Goal: Task Accomplishment & Management: Manage account settings

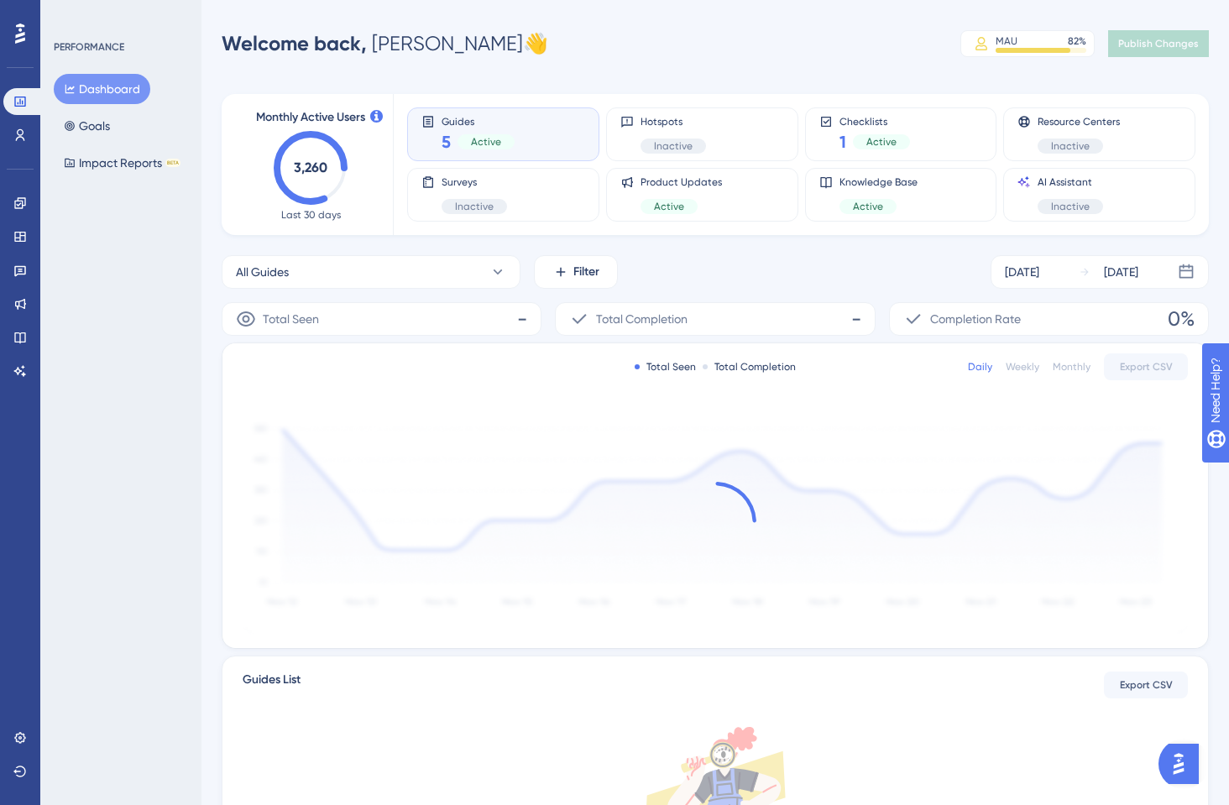
click at [38, 144] on div "Performance Users Engagement Widgets Feedback Product Updates Knowledge Base AI…" at bounding box center [20, 402] width 40 height 805
click at [35, 141] on link at bounding box center [20, 135] width 34 height 27
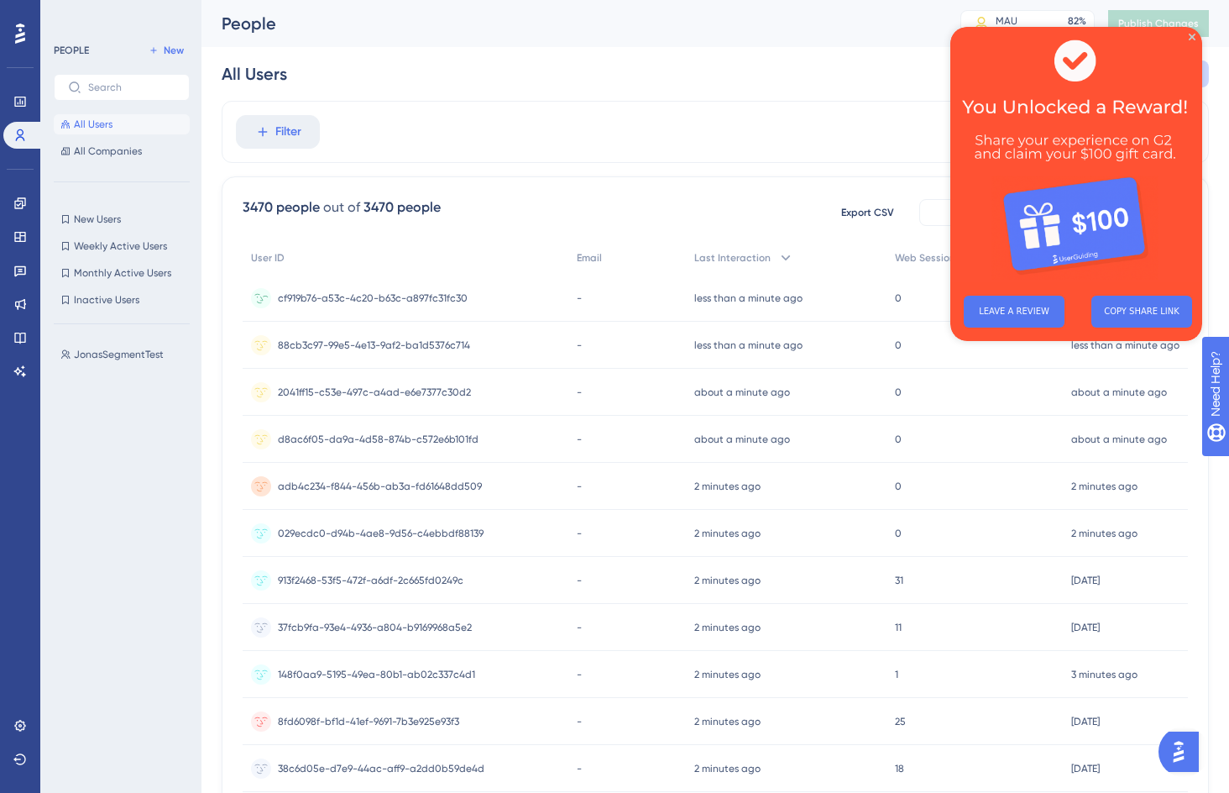
click at [385, 296] on span "cf919b76-a53c-4c20-b63c-a897fc31fc30" at bounding box center [373, 297] width 190 height 13
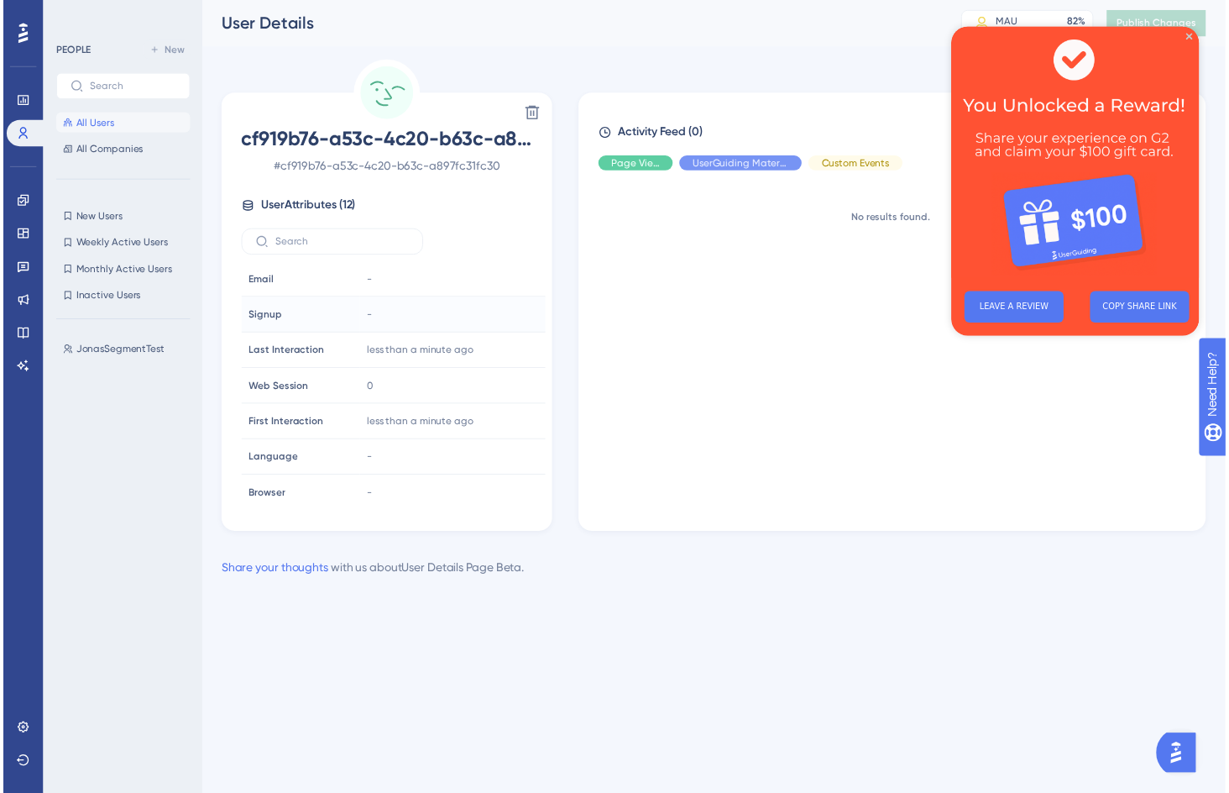
scroll to position [186, 0]
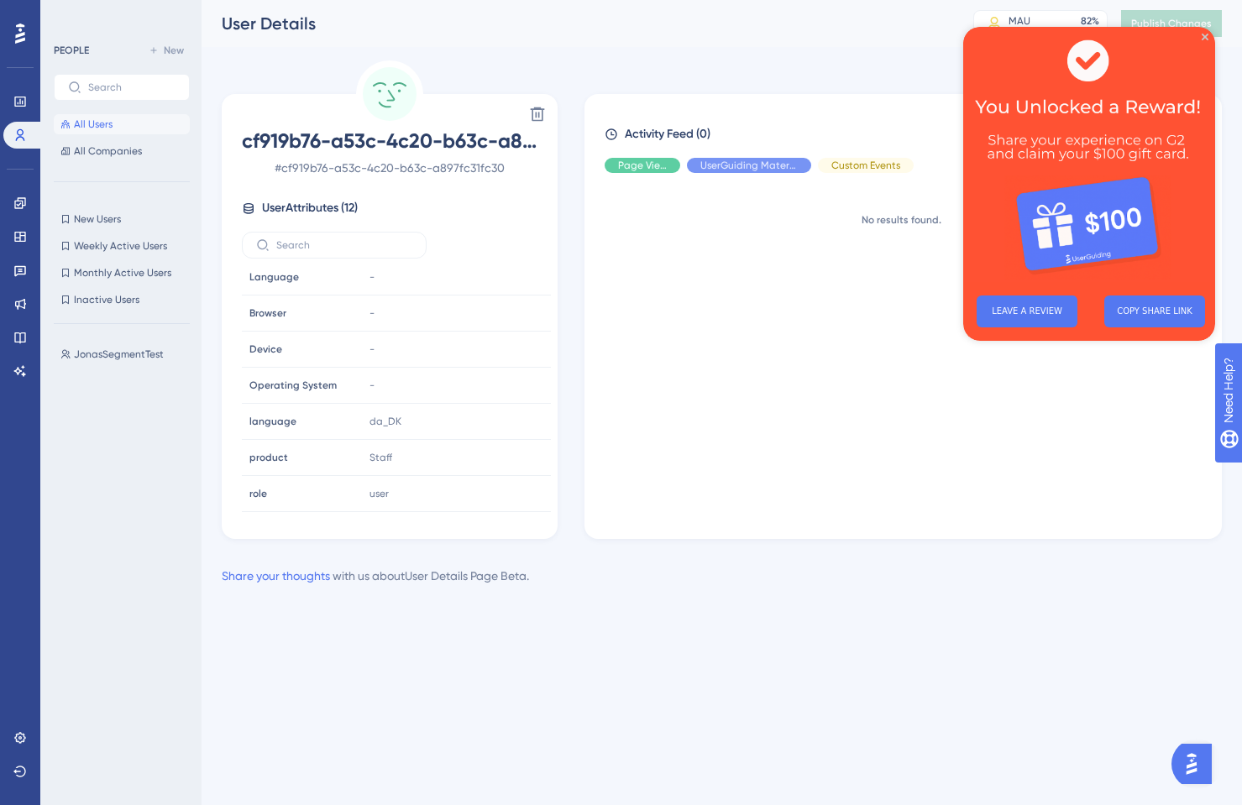
click at [118, 128] on button "All Users" at bounding box center [122, 124] width 136 height 20
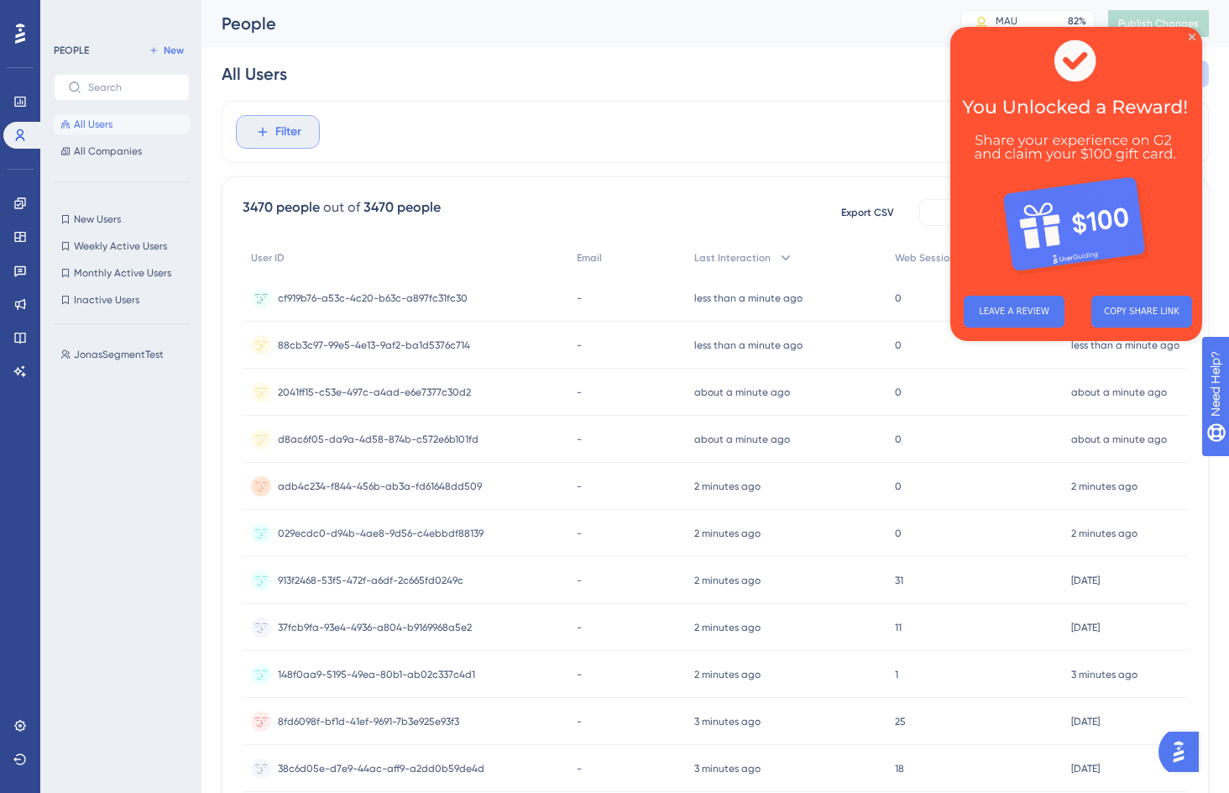
click at [305, 130] on button "Filter" at bounding box center [278, 132] width 84 height 34
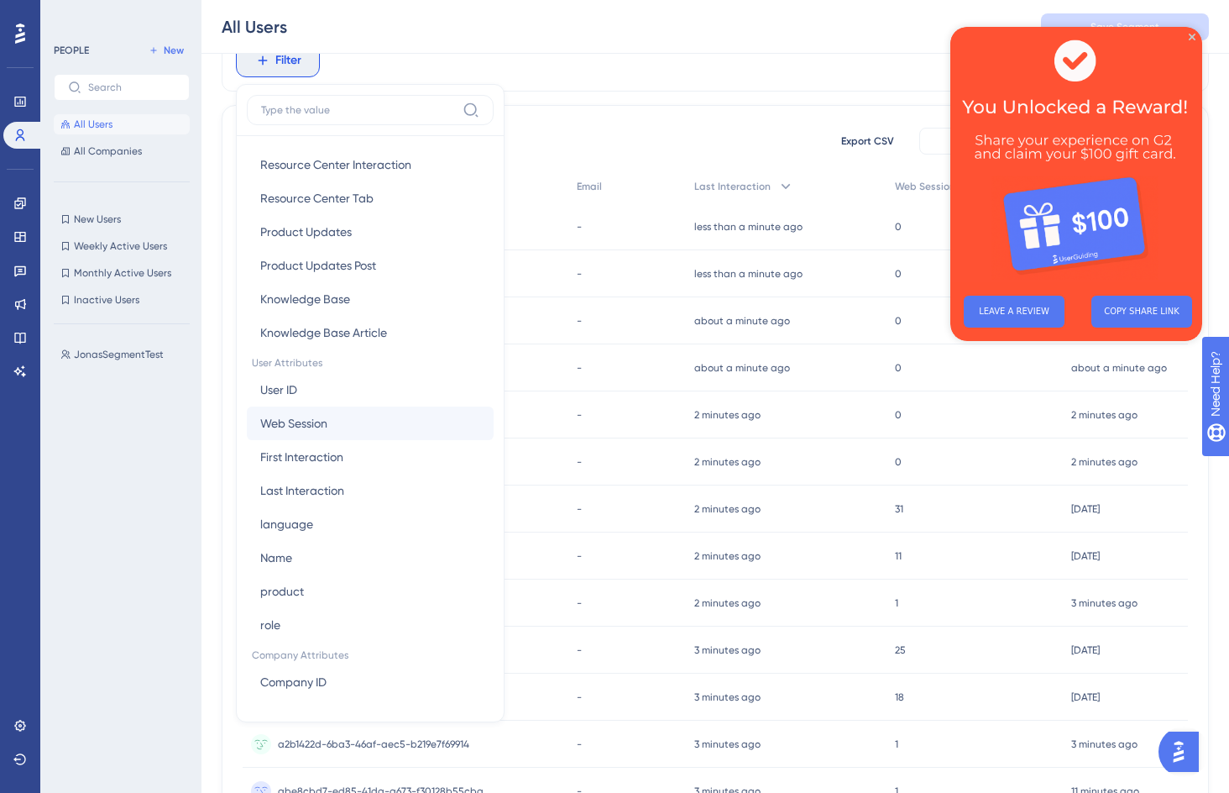
scroll to position [617, 0]
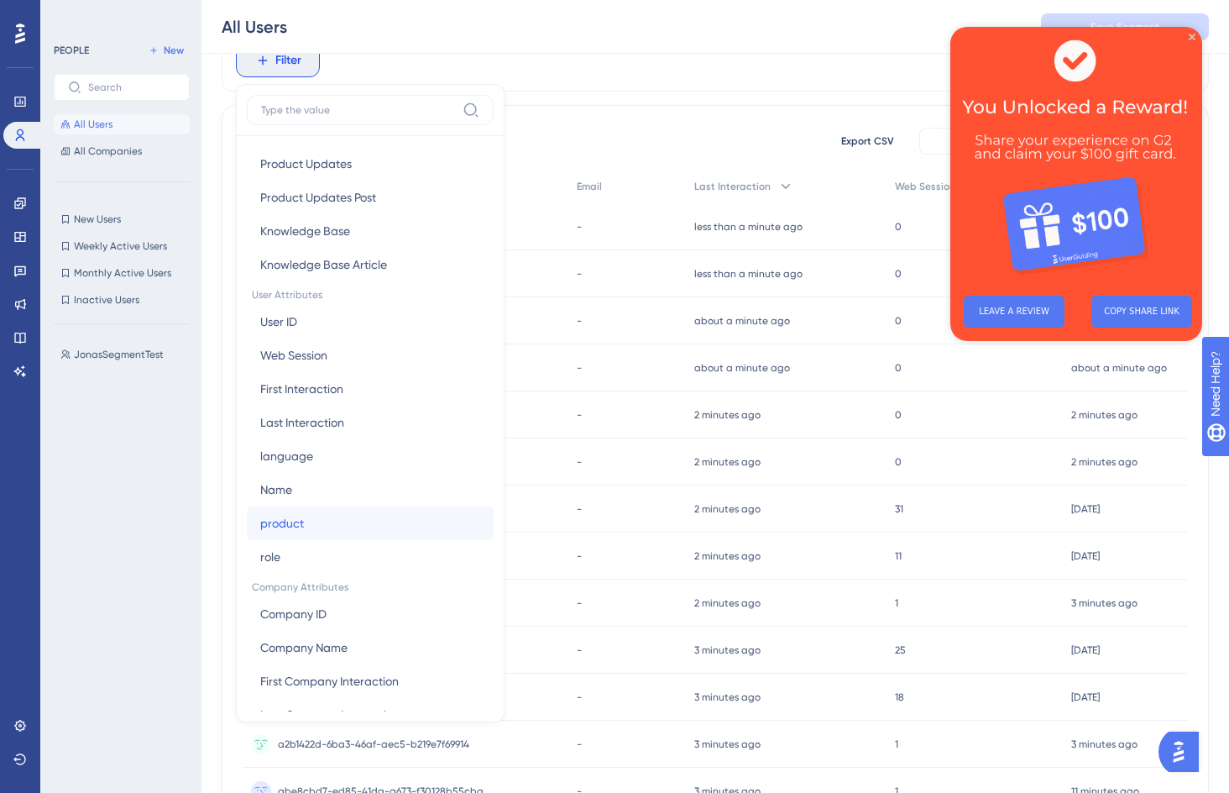
click at [342, 522] on button "product product" at bounding box center [370, 523] width 247 height 34
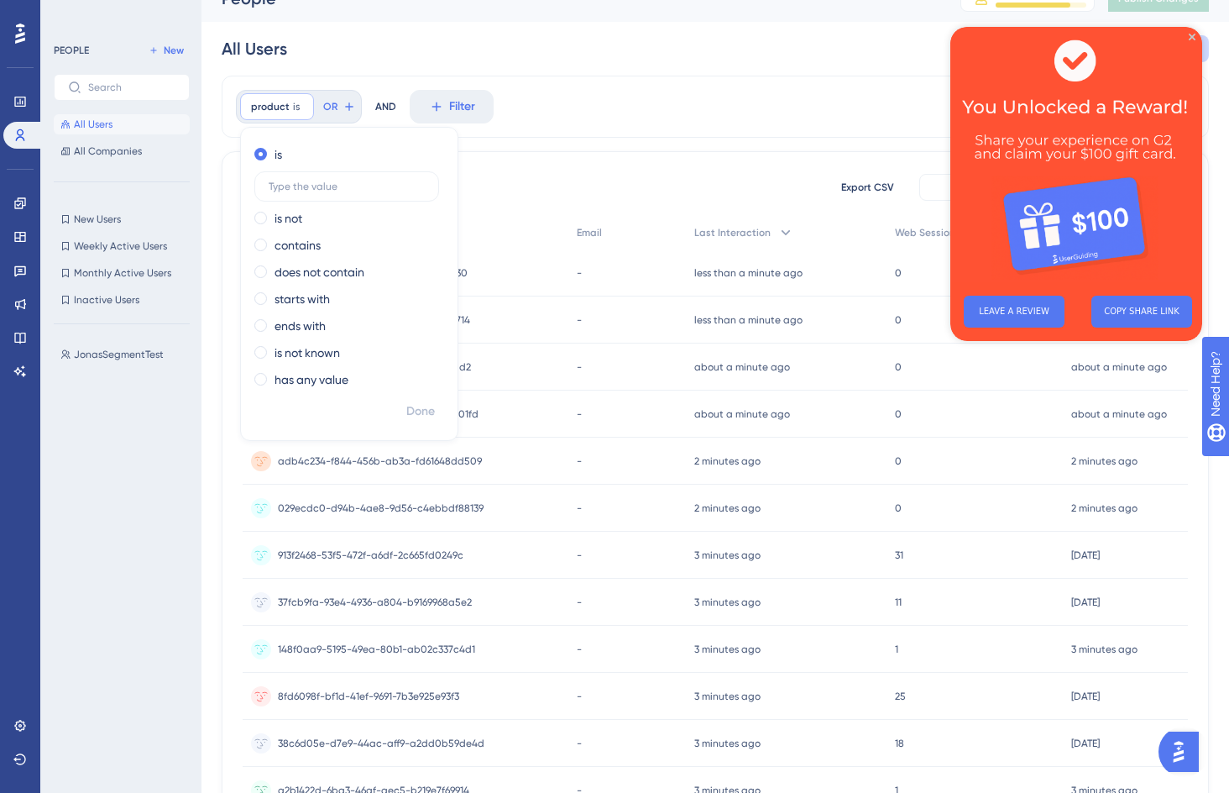
scroll to position [0, 0]
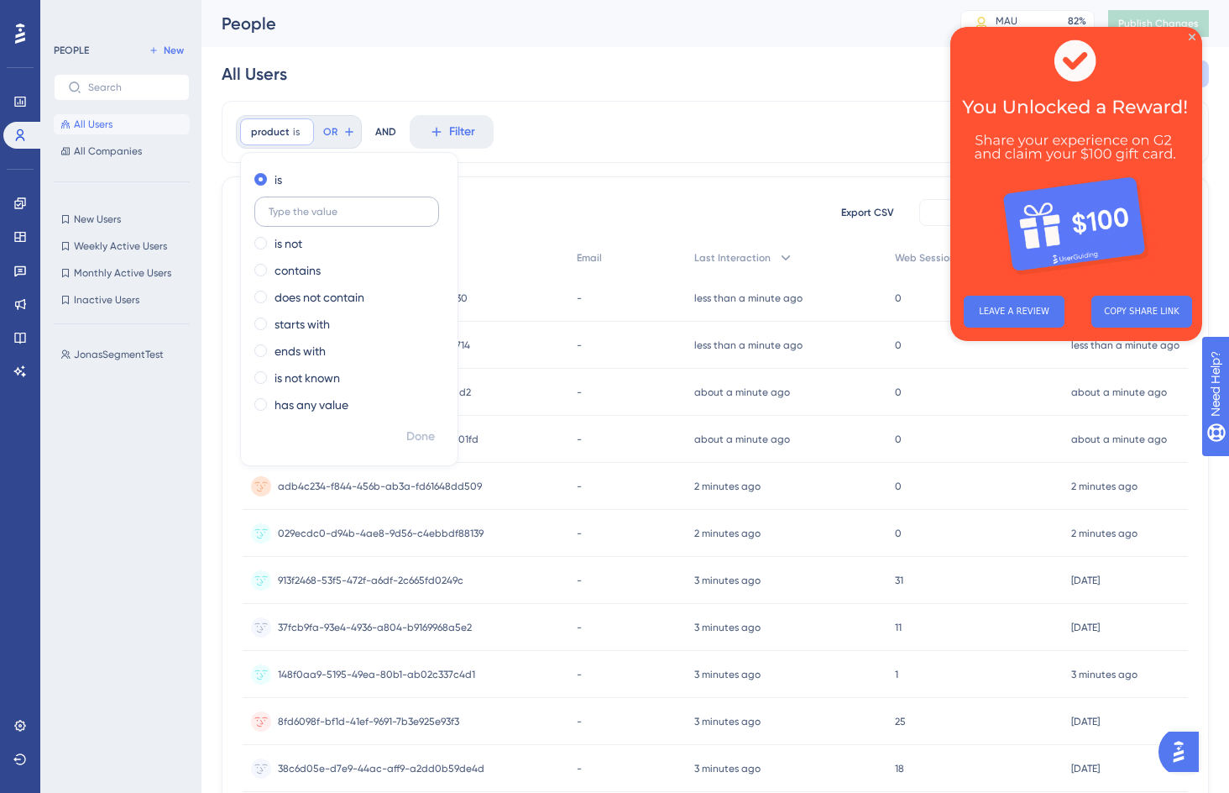
click at [313, 216] on input "text" at bounding box center [347, 212] width 156 height 12
click at [294, 239] on label "is not" at bounding box center [289, 243] width 28 height 20
click at [312, 247] on label at bounding box center [346, 238] width 185 height 30
click at [312, 244] on input "text" at bounding box center [347, 239] width 156 height 12
type input "Staff"
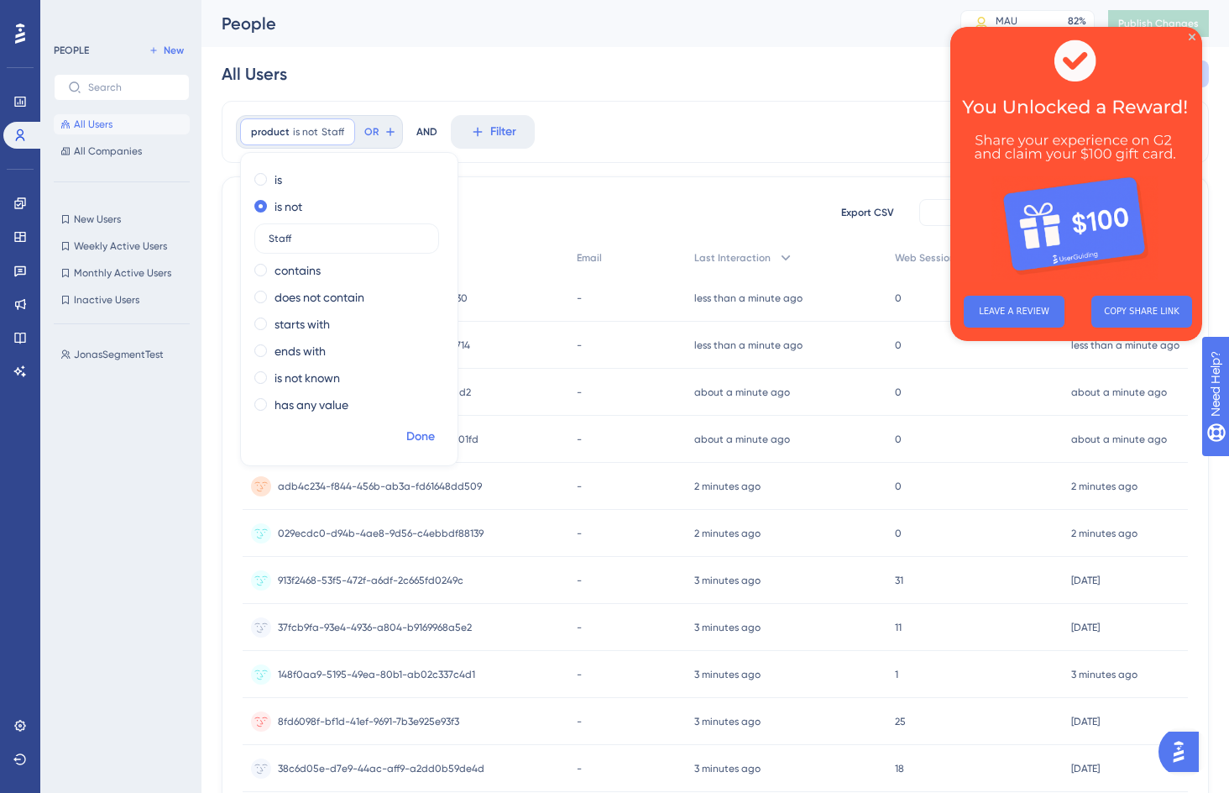
click at [426, 436] on span "Done" at bounding box center [420, 437] width 29 height 20
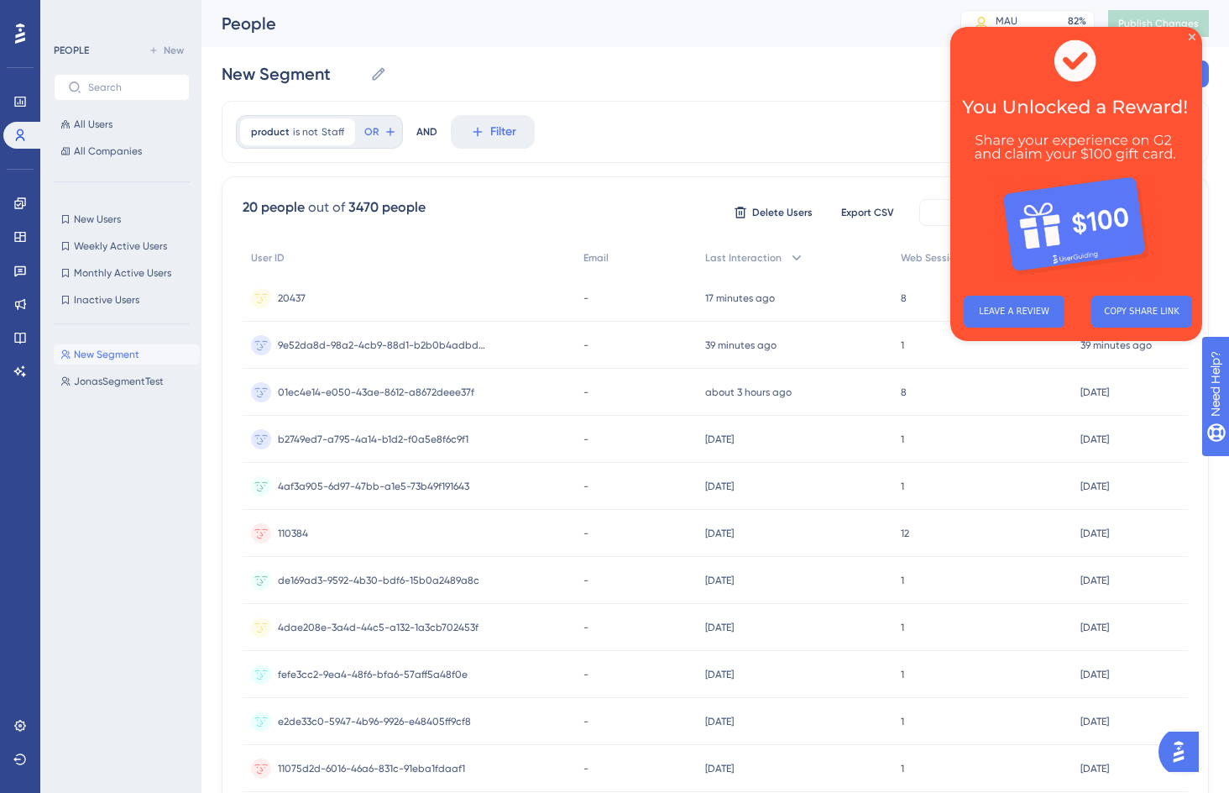
click at [693, 108] on div "product is not Staff Staff Remove OR AND Filter" at bounding box center [716, 132] width 988 height 62
click at [370, 341] on span "9e52da8d-98a2-4cb9-88d1-b2b0b4adbdfa" at bounding box center [383, 344] width 210 height 13
click at [312, 294] on div "20437 20437" at bounding box center [409, 298] width 333 height 47
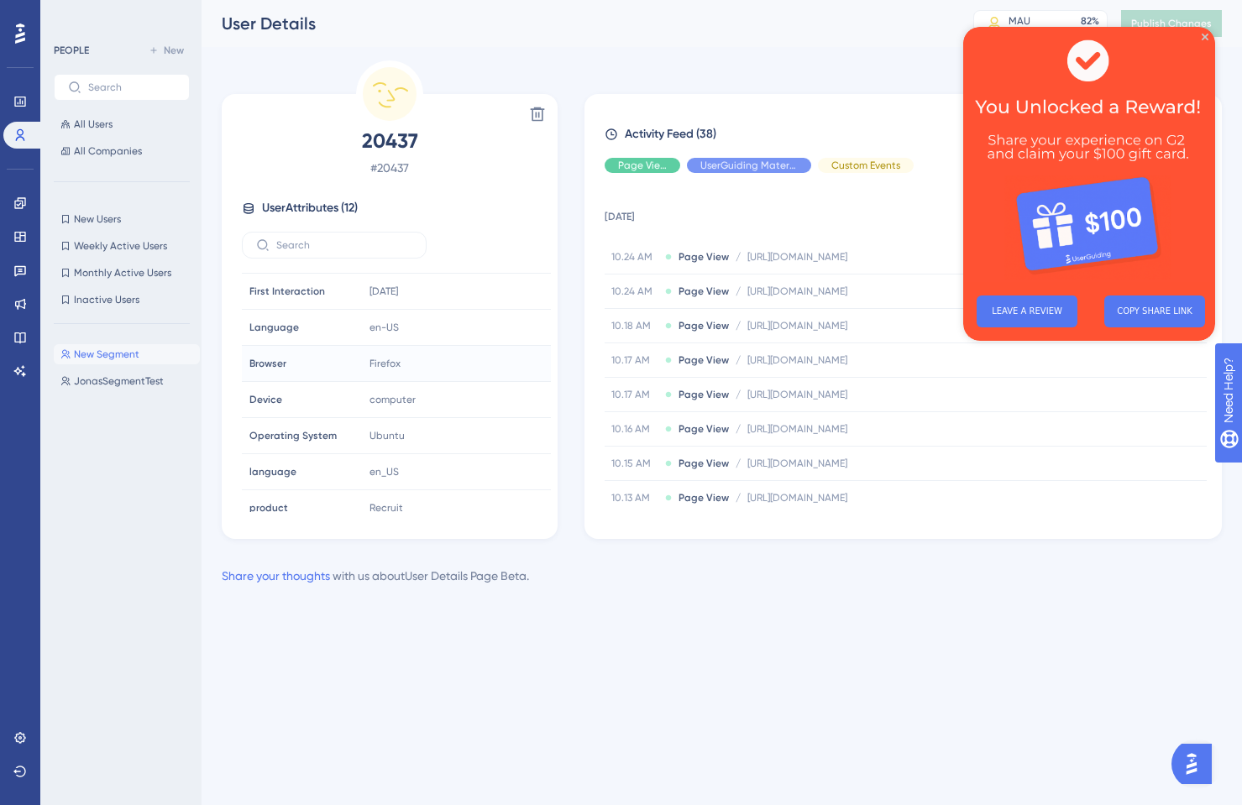
scroll to position [186, 0]
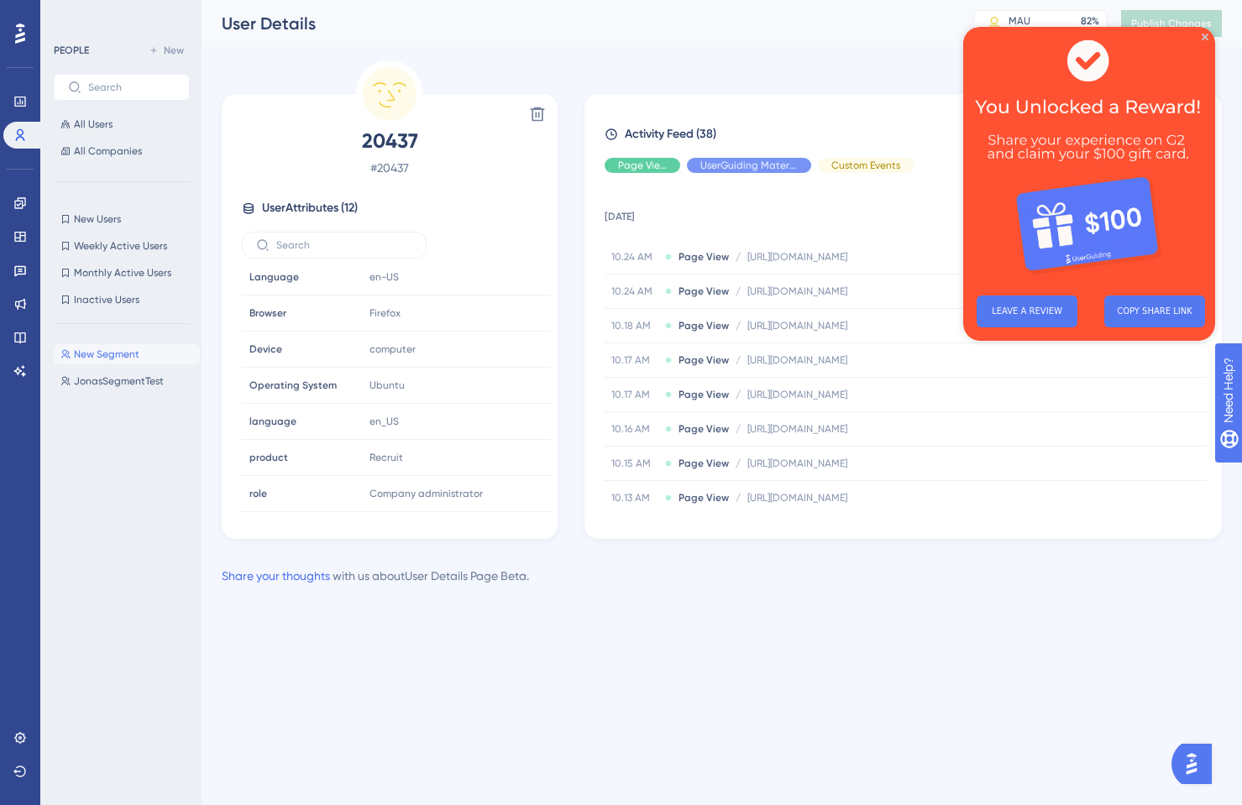
click at [1206, 40] on img at bounding box center [1089, 154] width 252 height 255
click at [1204, 36] on icon "Close Preview" at bounding box center [1205, 37] width 7 height 7
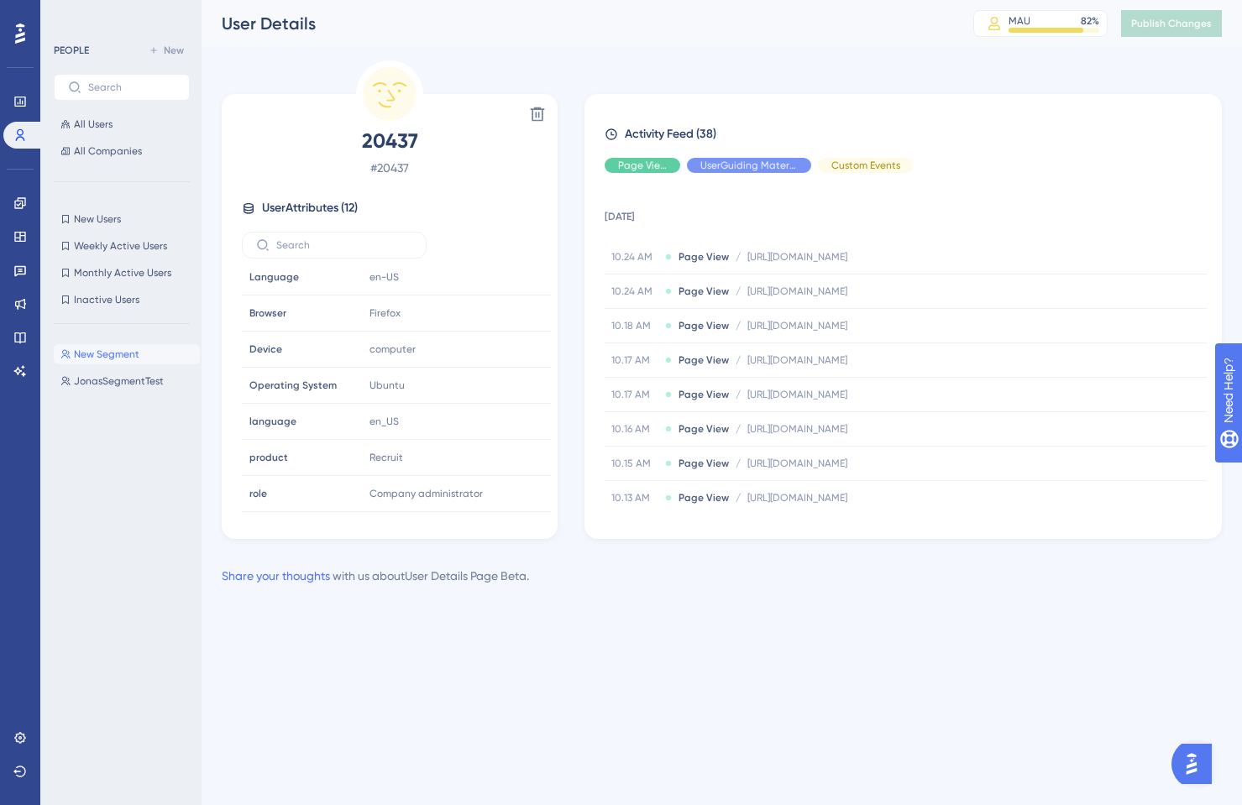
click at [530, 80] on div "Delete 20437 # 20437 User Attributes ( 12 ) Email Email - Signup Signup - Last …" at bounding box center [390, 299] width 336 height 479
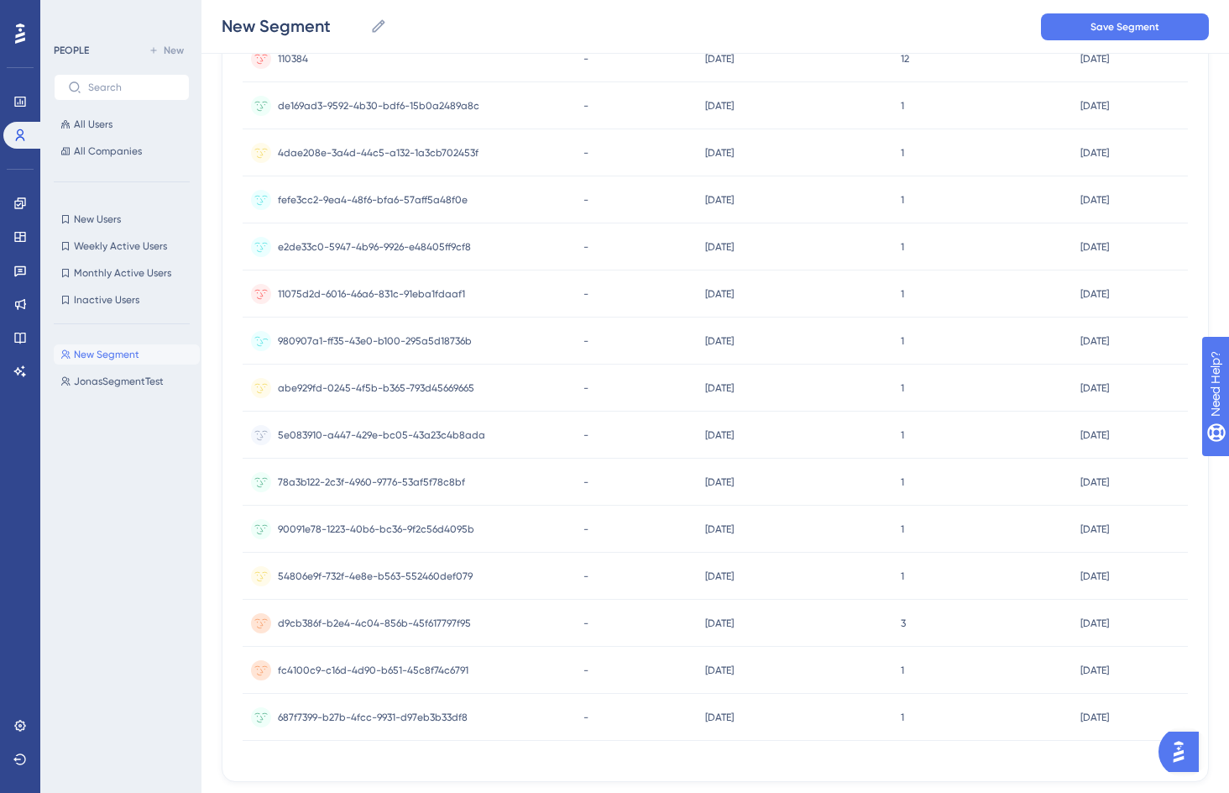
scroll to position [524, 0]
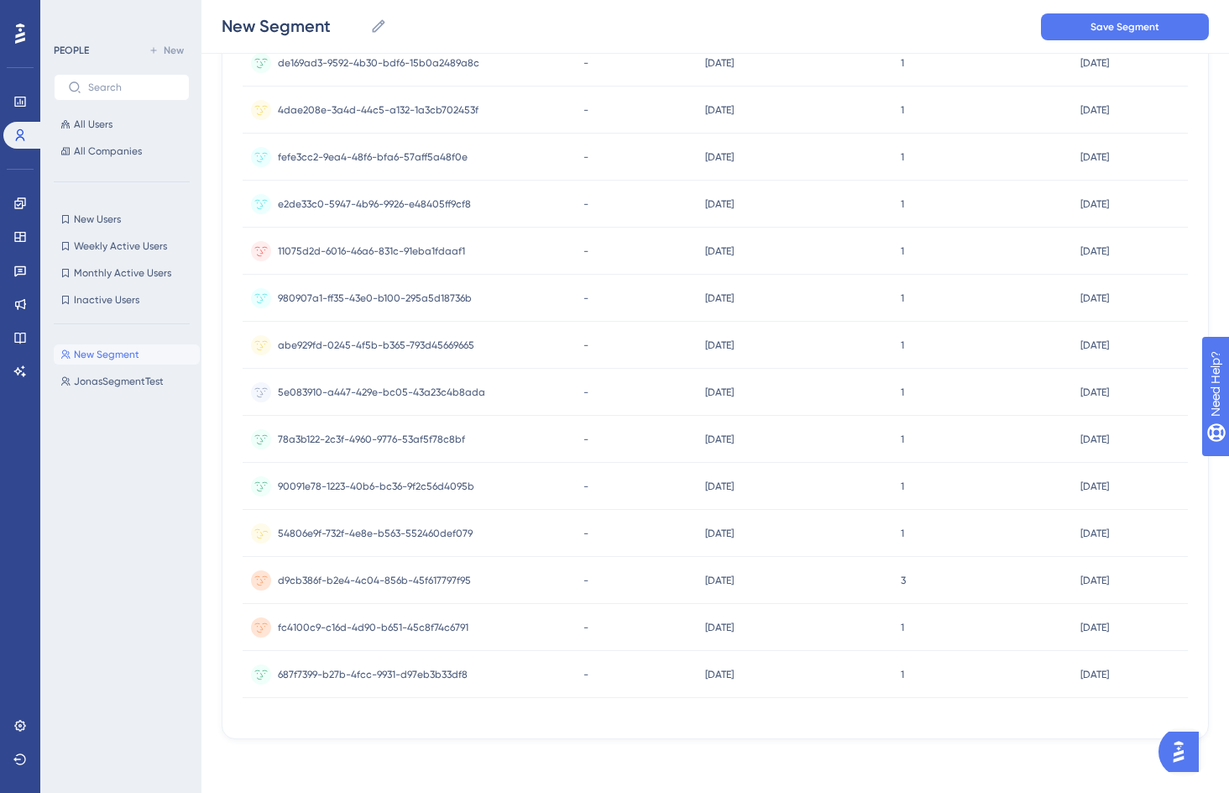
click at [332, 530] on span "54806e9f-732f-4e8e-b563-552460def079" at bounding box center [375, 533] width 195 height 13
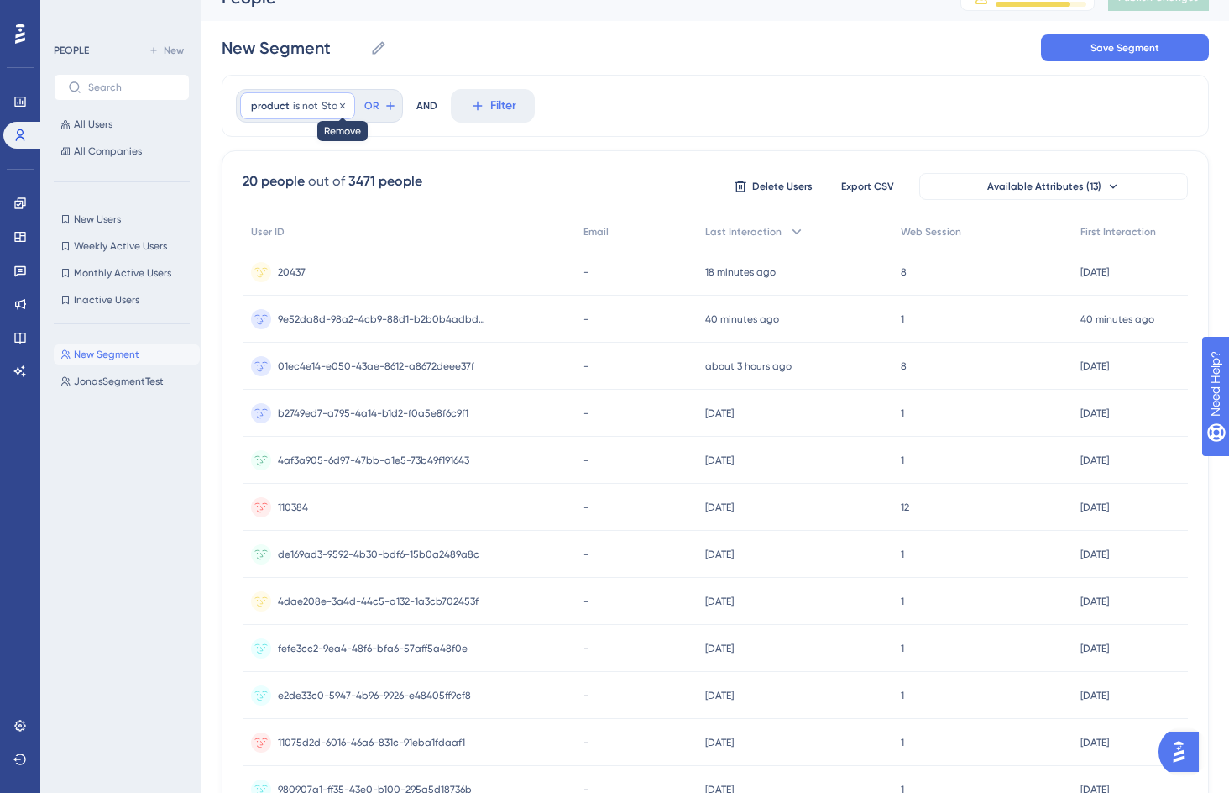
click at [340, 107] on icon at bounding box center [343, 106] width 10 height 10
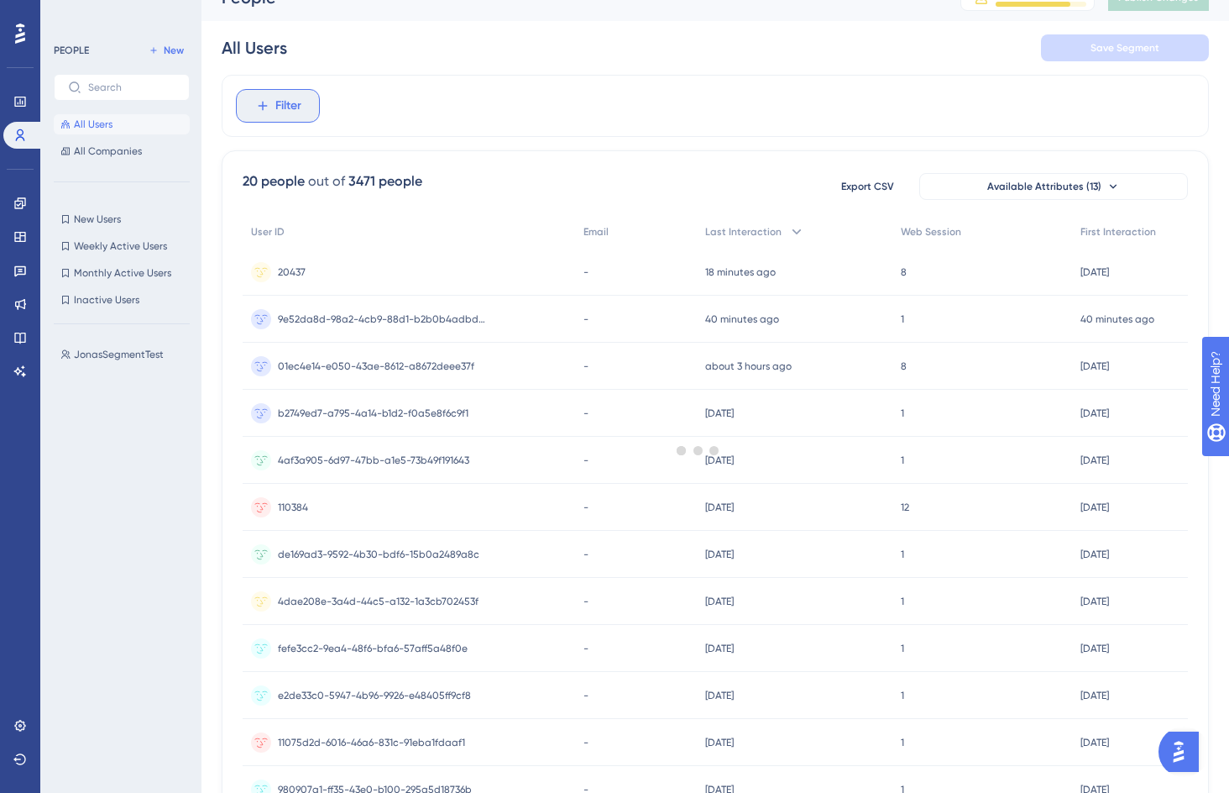
click at [289, 107] on span "Filter" at bounding box center [288, 106] width 26 height 20
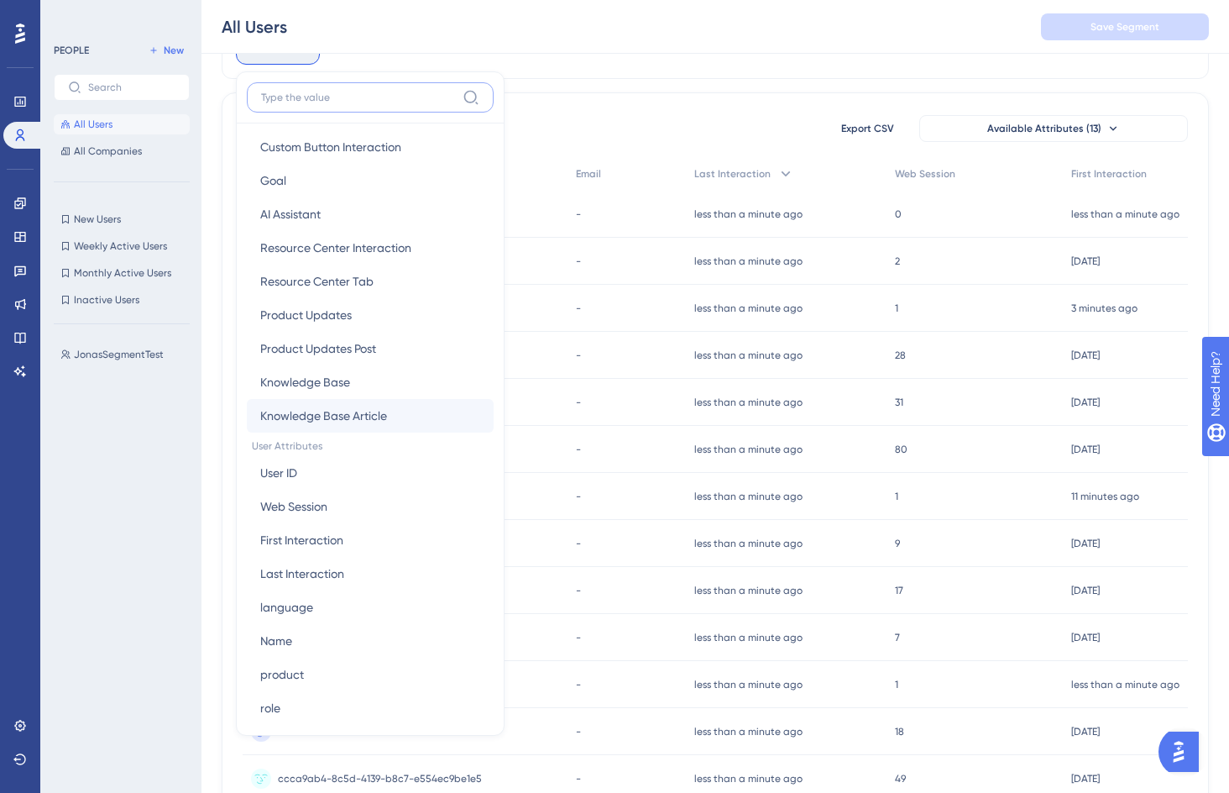
scroll to position [466, 0]
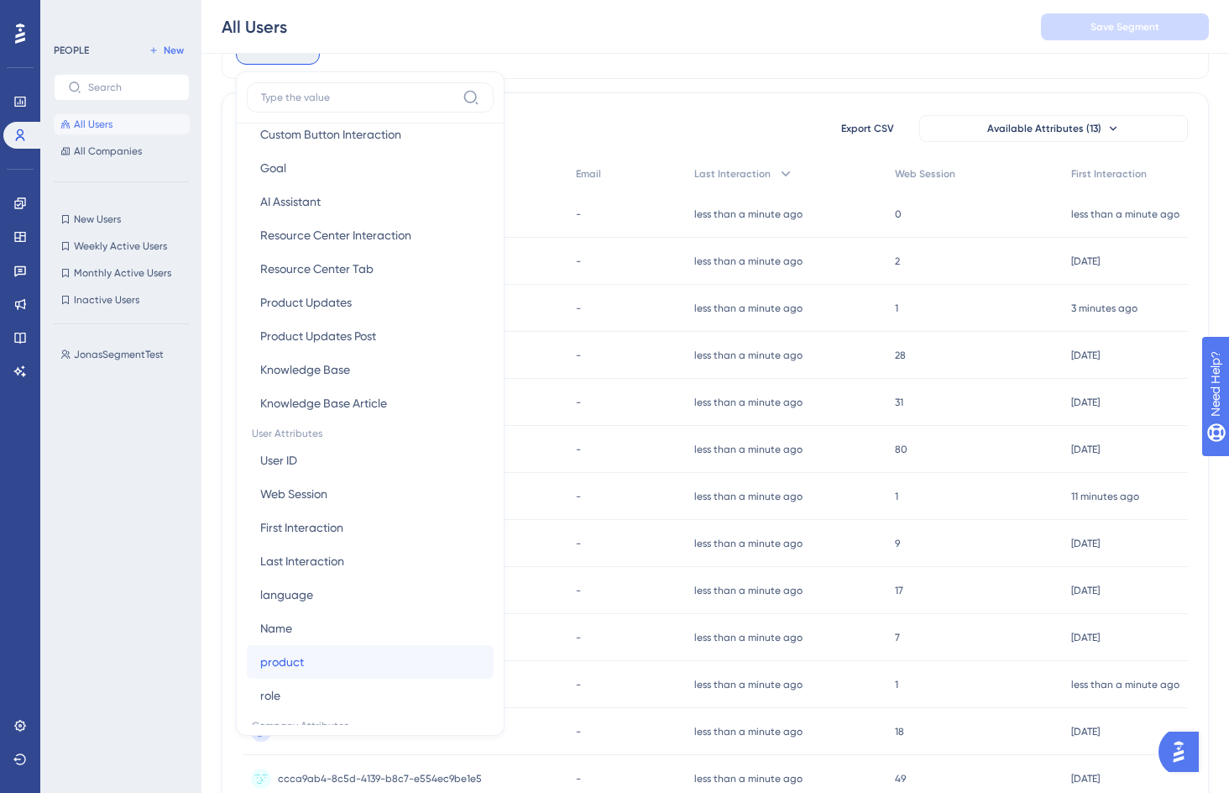
click at [303, 663] on span "product" at bounding box center [282, 662] width 44 height 20
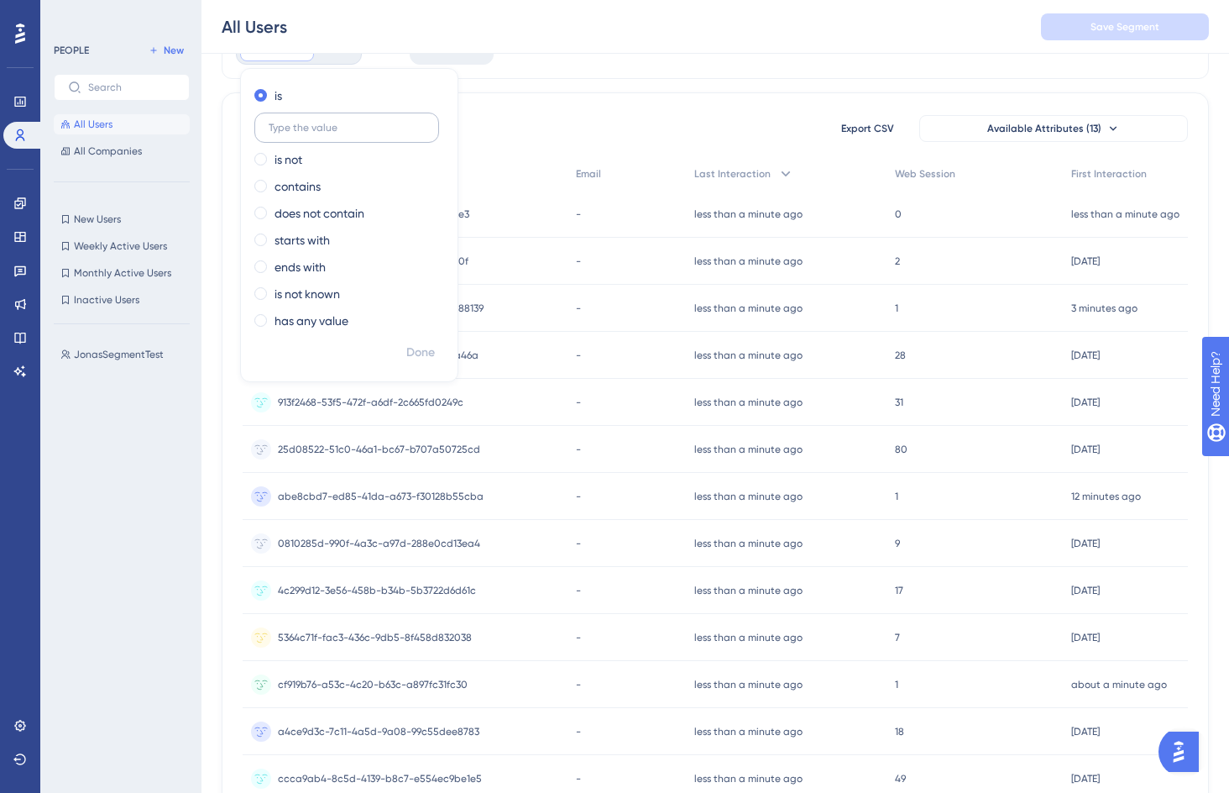
click at [318, 138] on label at bounding box center [346, 128] width 185 height 30
click at [318, 134] on input "text" at bounding box center [347, 128] width 156 height 12
type input "Recruit"
click at [426, 354] on span "Done" at bounding box center [420, 353] width 29 height 20
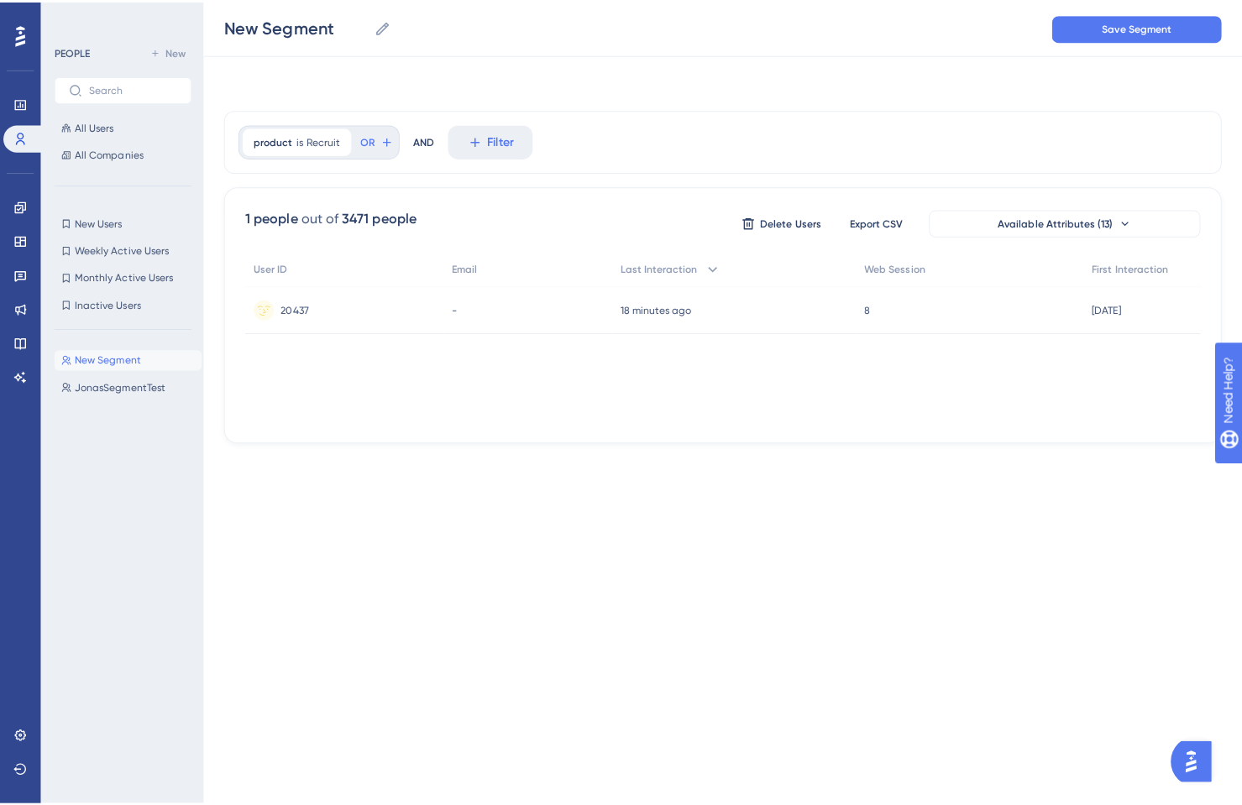
scroll to position [0, 0]
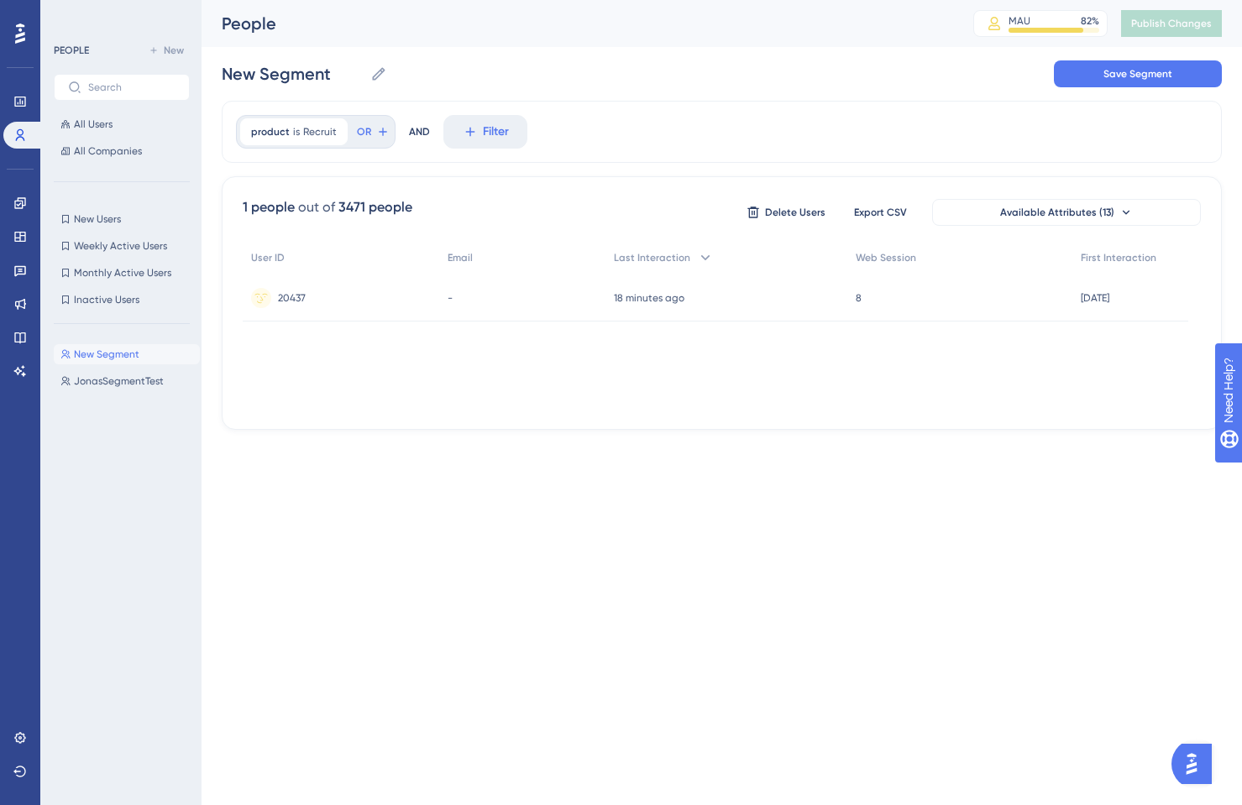
click at [334, 308] on div "20437 20437" at bounding box center [341, 298] width 197 height 47
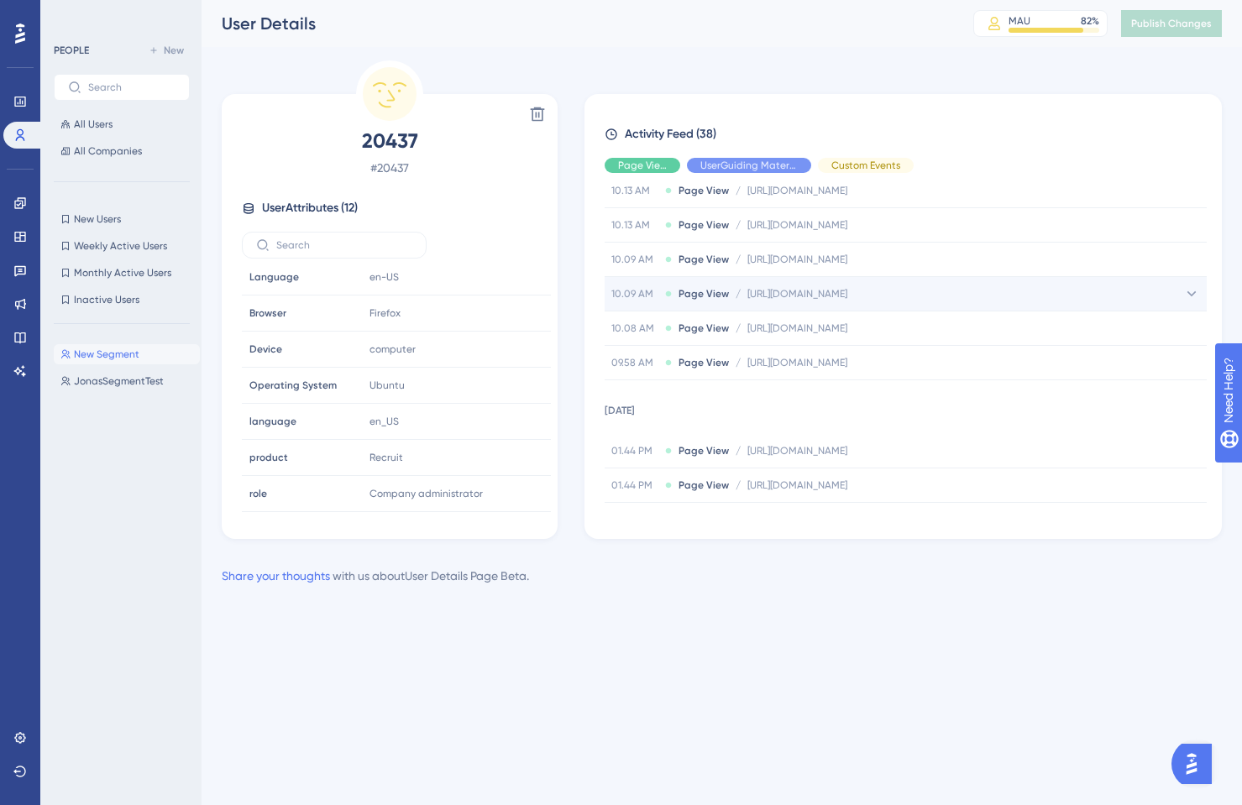
scroll to position [302, 0]
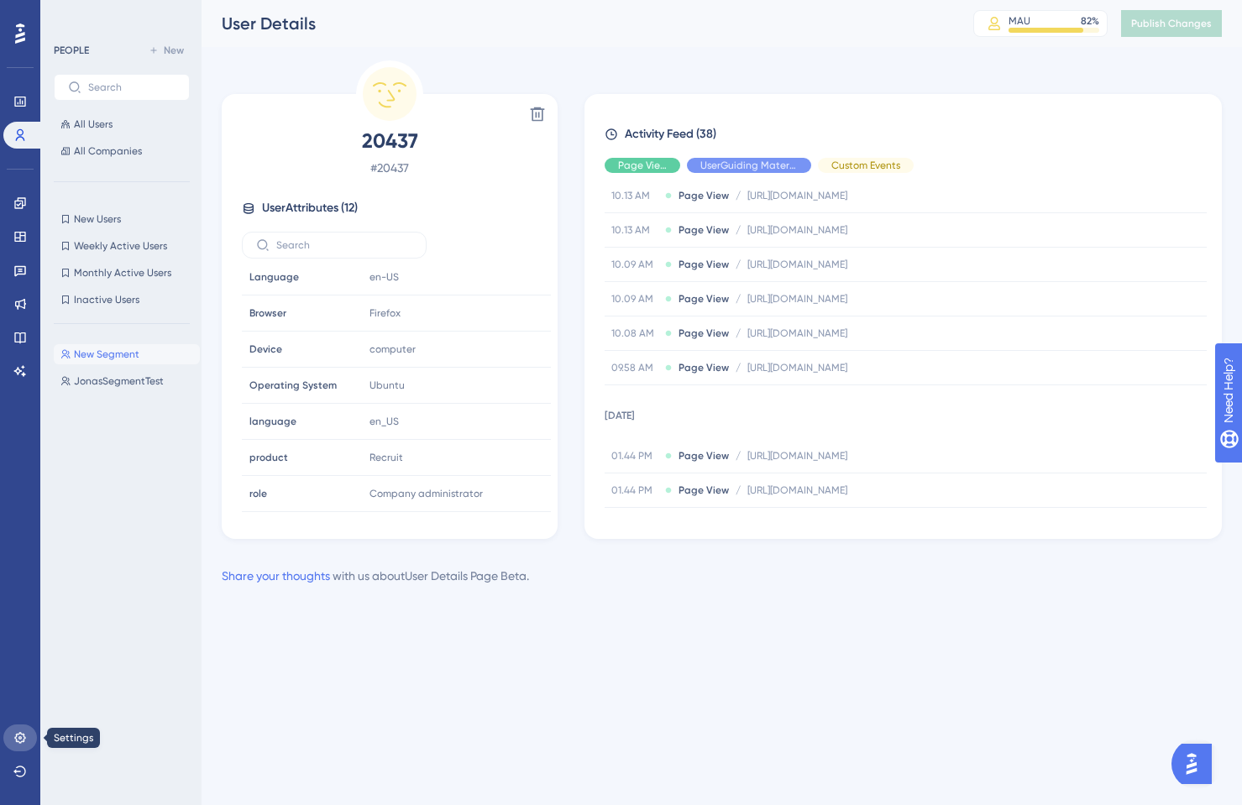
click at [21, 739] on icon at bounding box center [19, 737] width 11 height 11
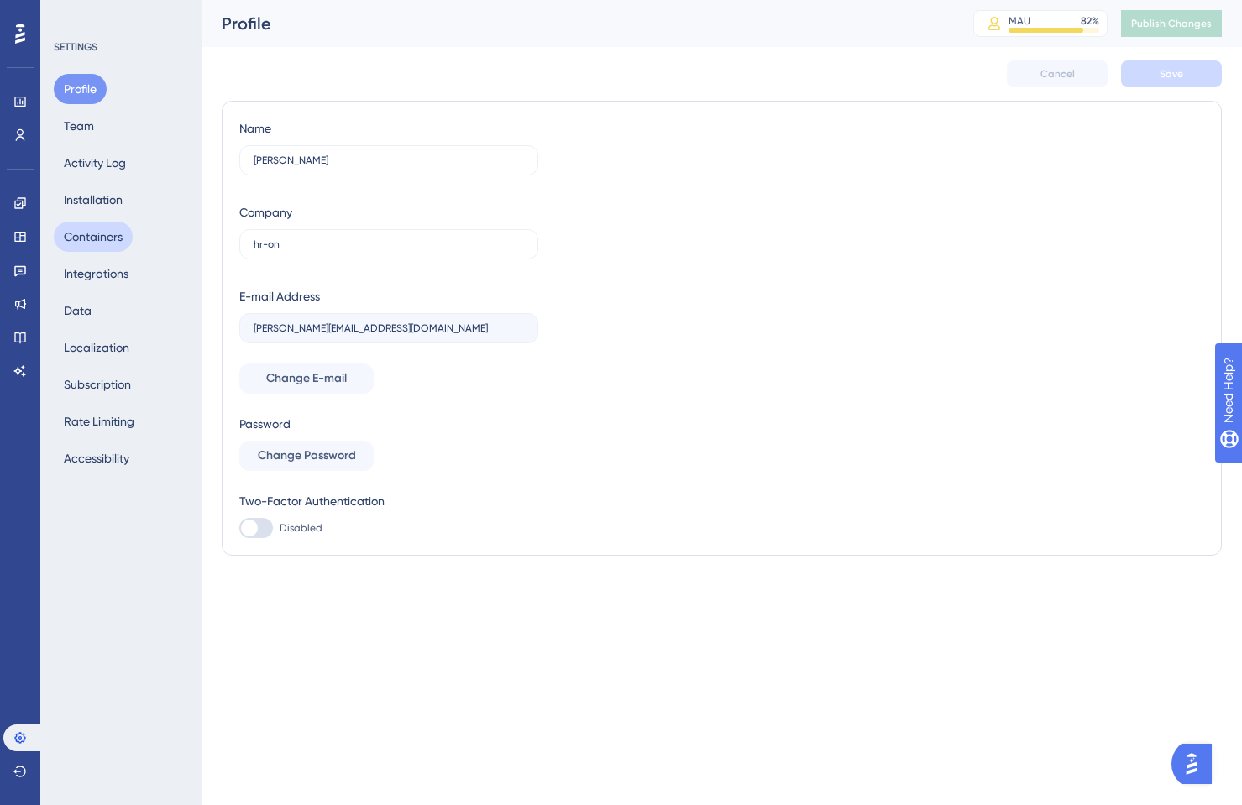
click at [98, 239] on button "Containers" at bounding box center [93, 237] width 79 height 30
